Goal: Book appointment/travel/reservation

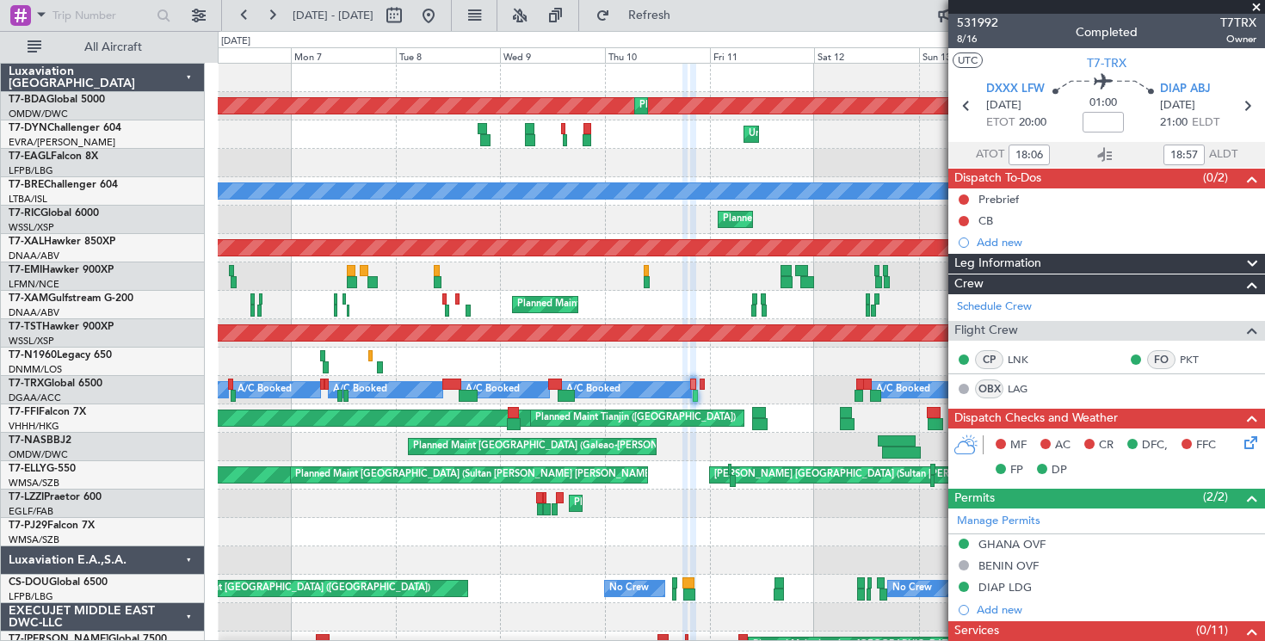
click at [1260, 9] on span at bounding box center [1256, 7] width 17 height 15
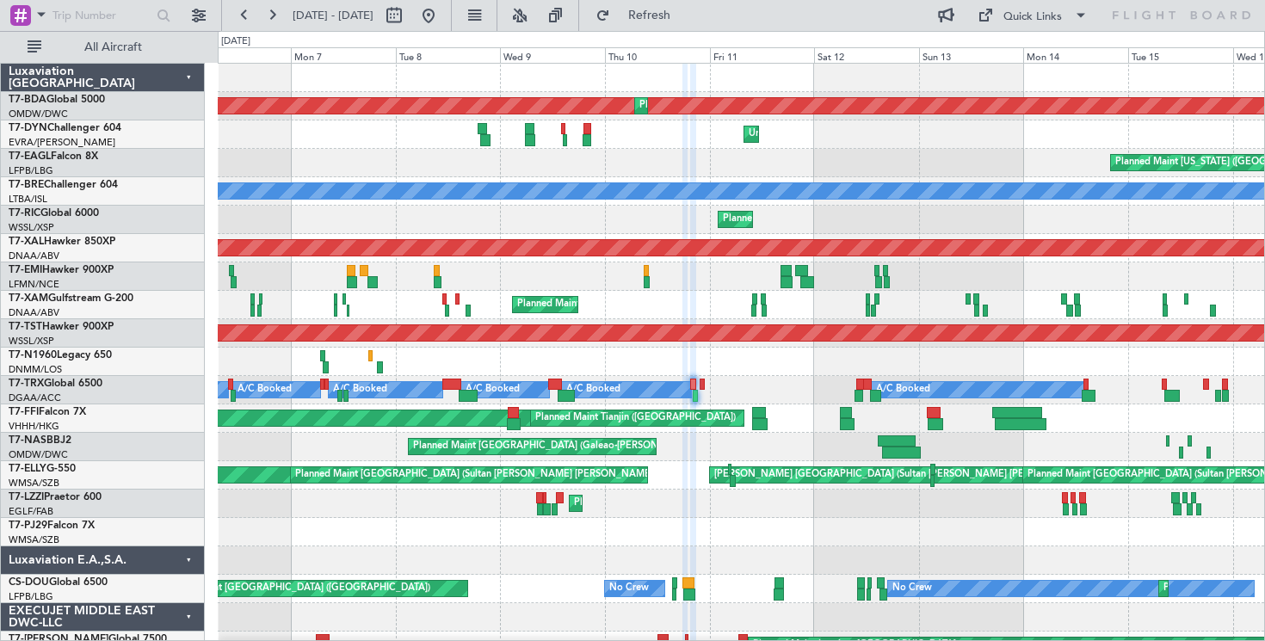
type input "0"
click at [275, 9] on button at bounding box center [272, 16] width 28 height 28
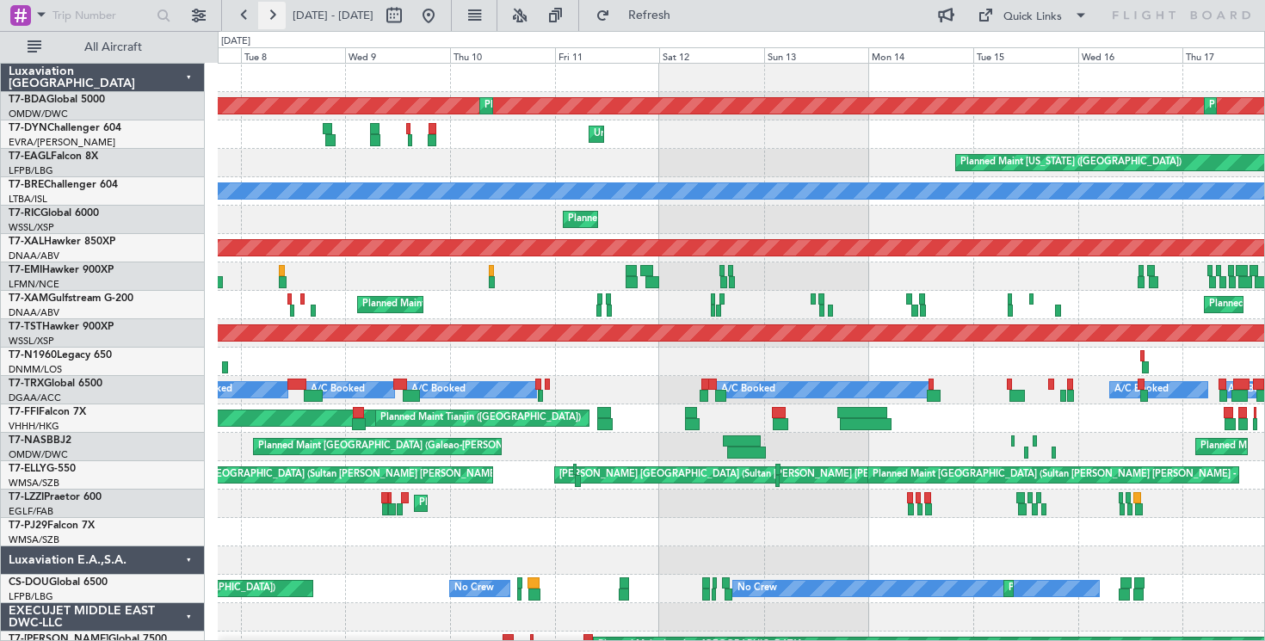
click at [274, 9] on button at bounding box center [272, 16] width 28 height 28
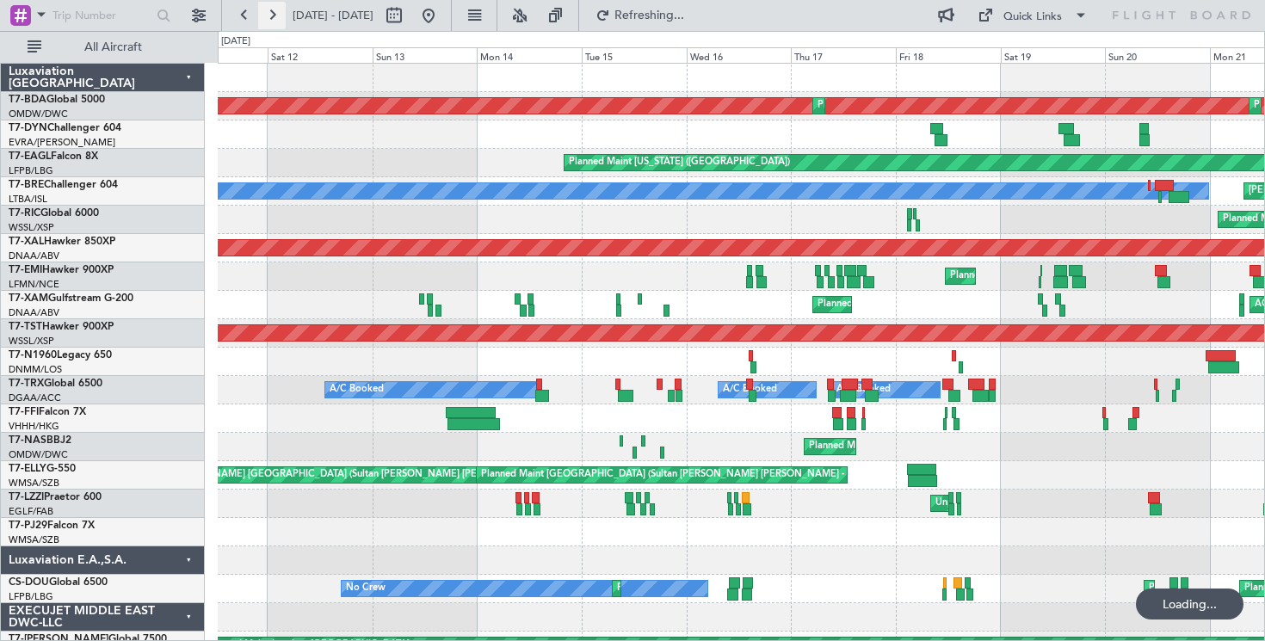
click at [274, 9] on button at bounding box center [272, 16] width 28 height 28
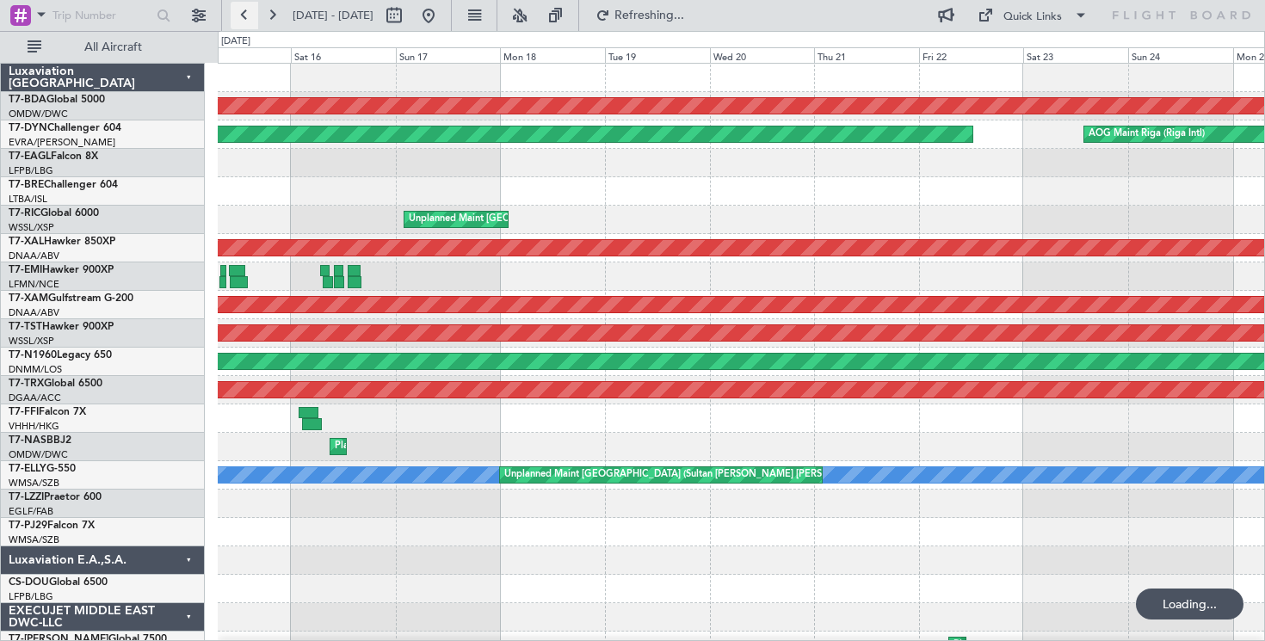
click at [250, 14] on button at bounding box center [245, 16] width 28 height 28
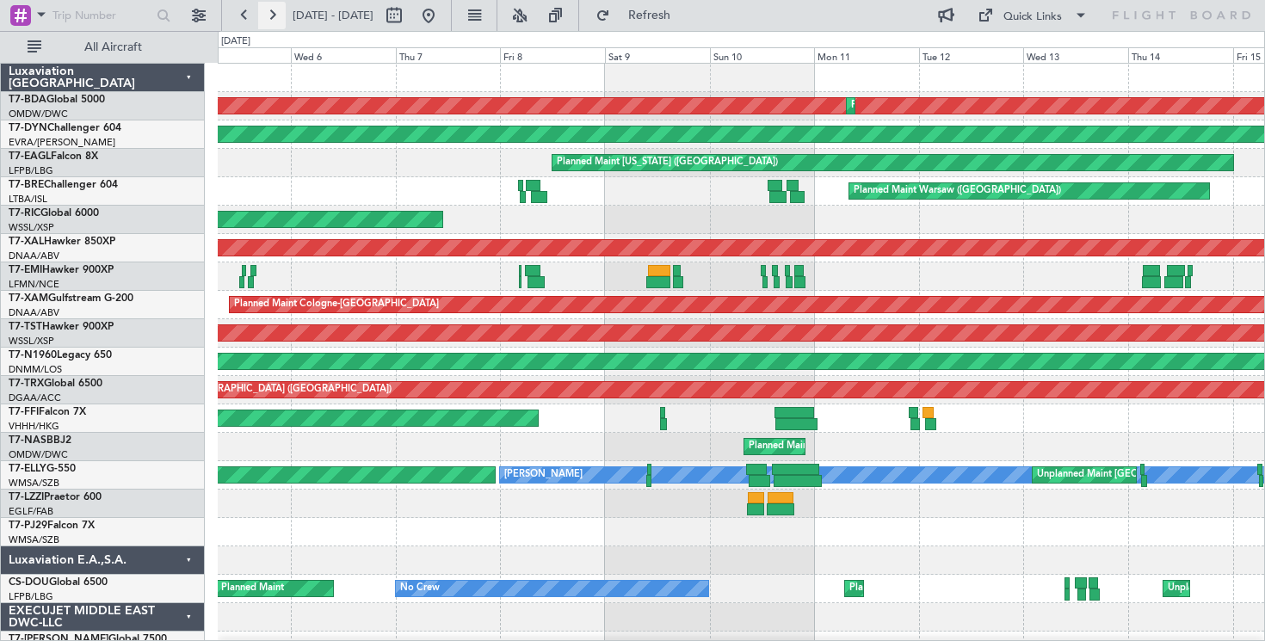
click at [269, 12] on button at bounding box center [272, 16] width 28 height 28
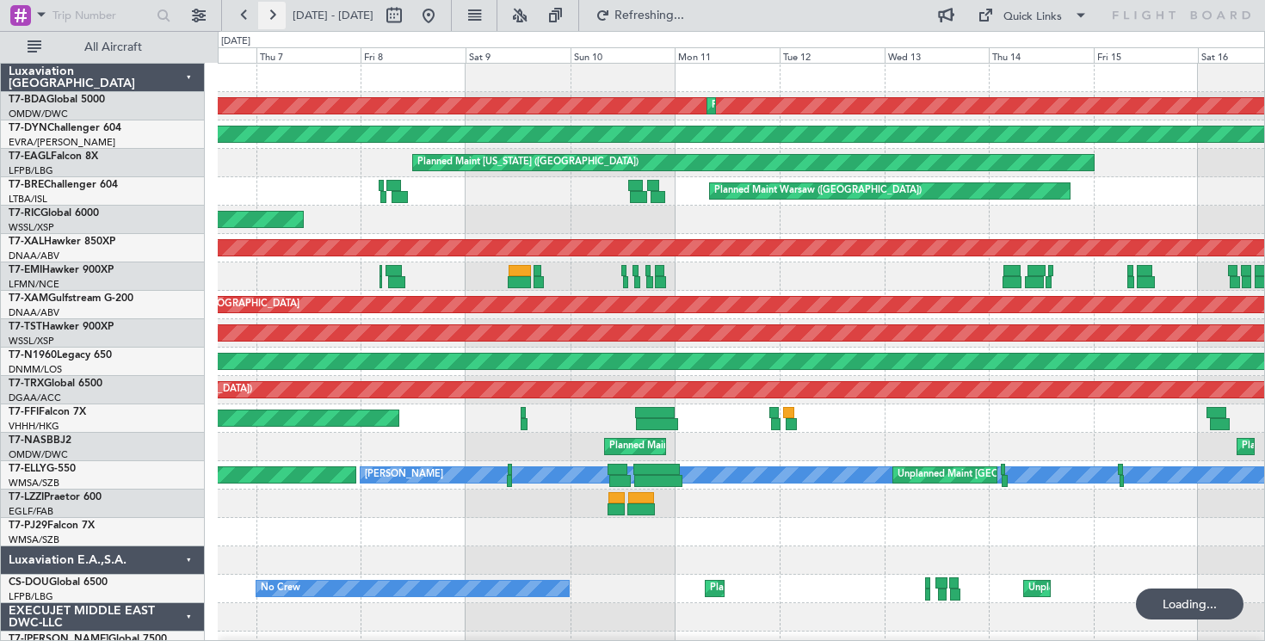
click at [269, 12] on button at bounding box center [272, 16] width 28 height 28
